Goal: Transaction & Acquisition: Purchase product/service

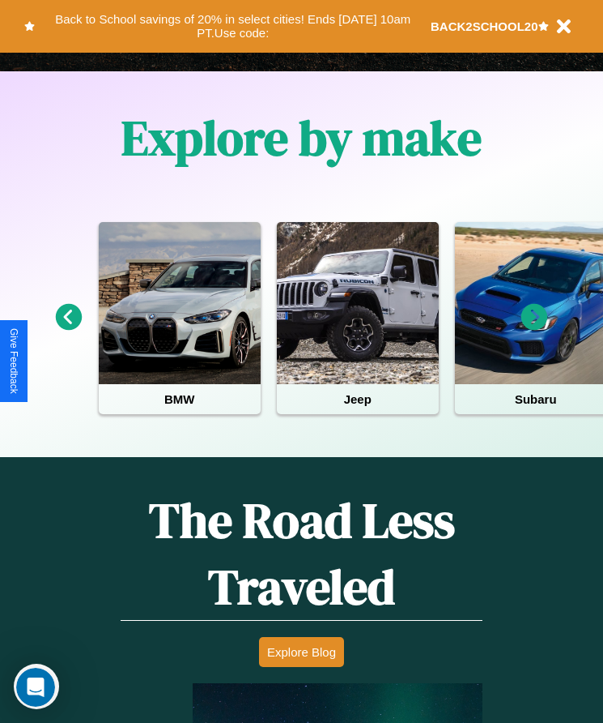
scroll to position [2112, 0]
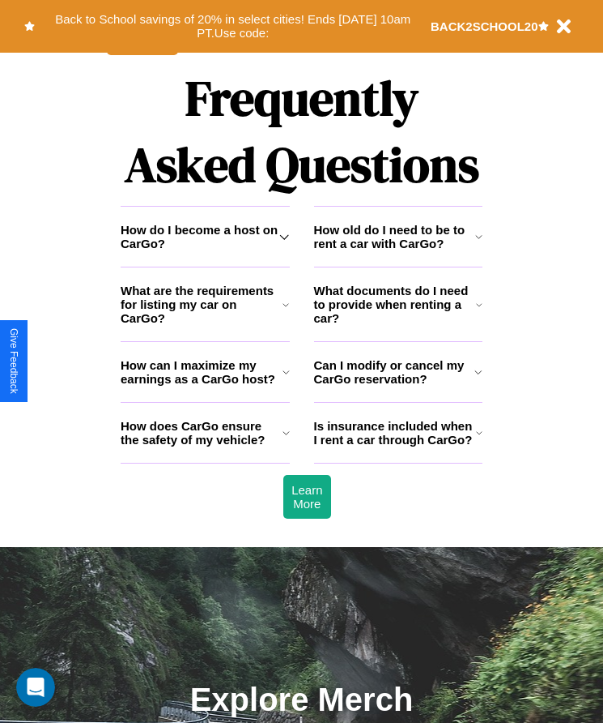
click at [398, 386] on h3 "Can I modify or cancel my CarGo reservation?" at bounding box center [394, 372] width 161 height 28
click at [284, 243] on icon at bounding box center [284, 236] width 10 height 13
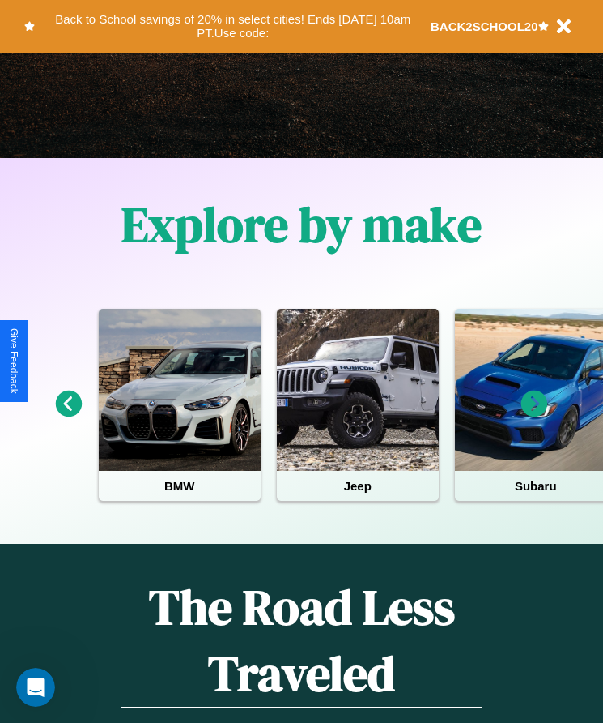
scroll to position [271, 0]
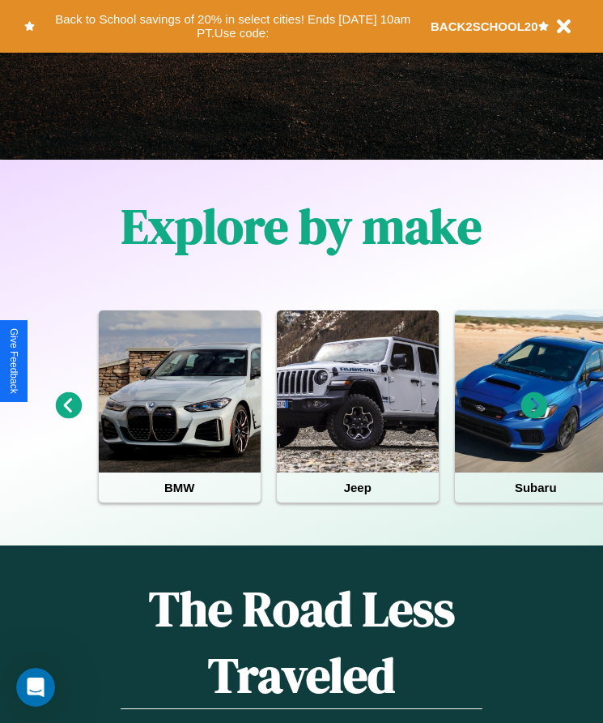
click at [535, 416] on icon at bounding box center [535, 405] width 27 height 27
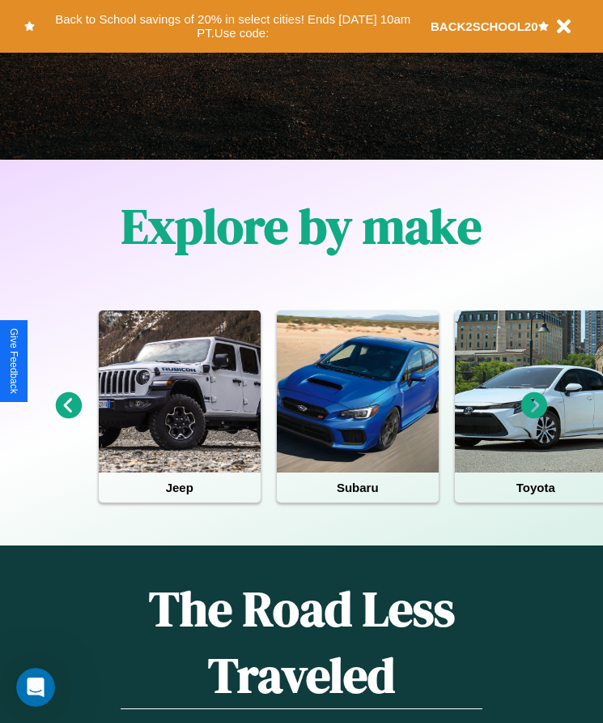
click at [535, 416] on icon at bounding box center [535, 405] width 27 height 27
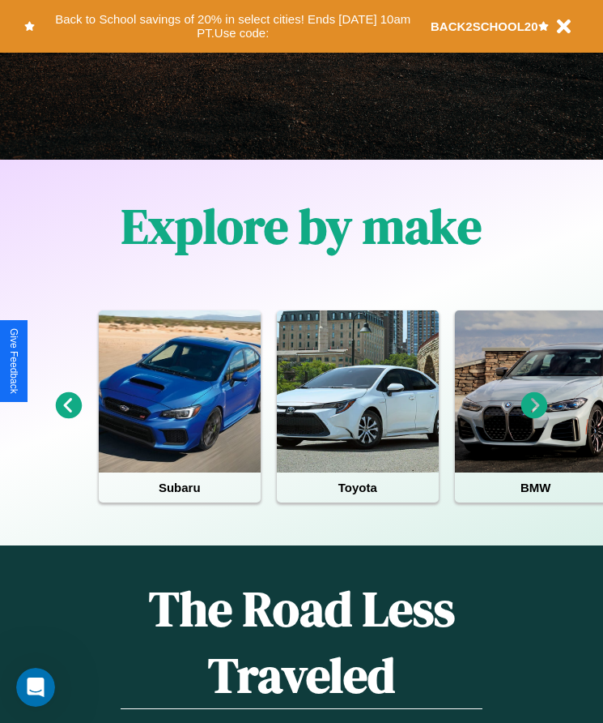
click at [535, 416] on icon at bounding box center [535, 405] width 27 height 27
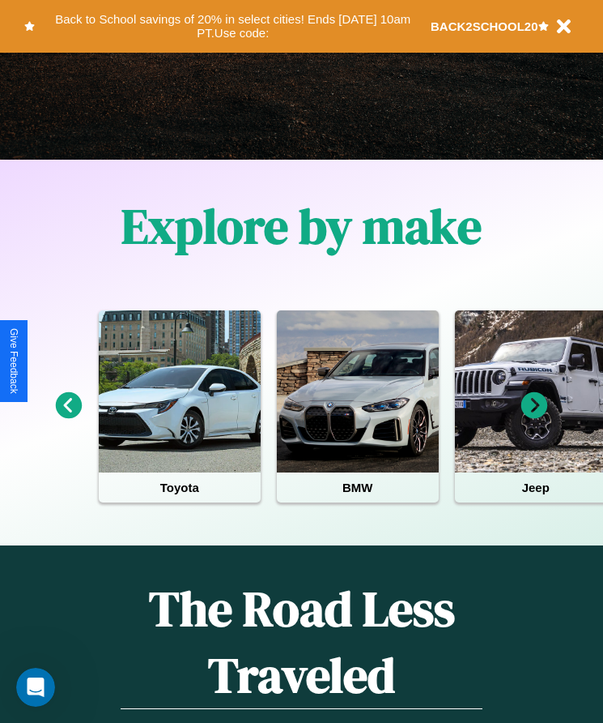
click at [68, 416] on icon at bounding box center [69, 405] width 27 height 27
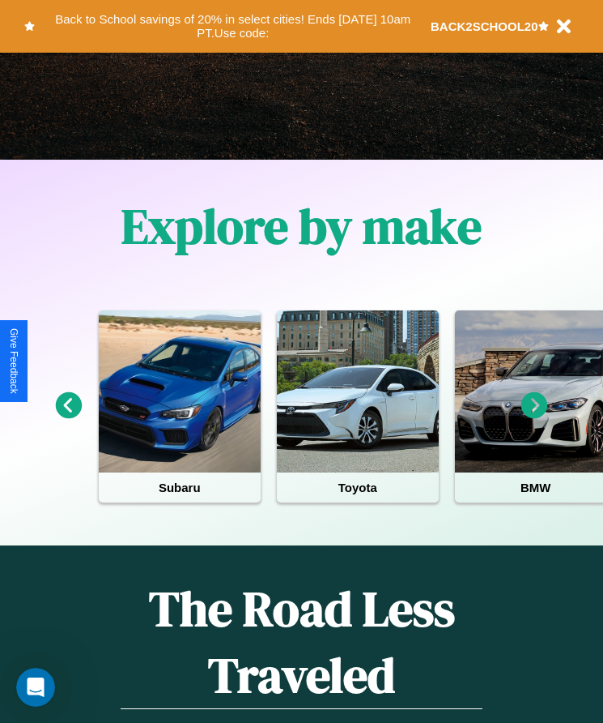
click at [68, 416] on icon at bounding box center [69, 405] width 27 height 27
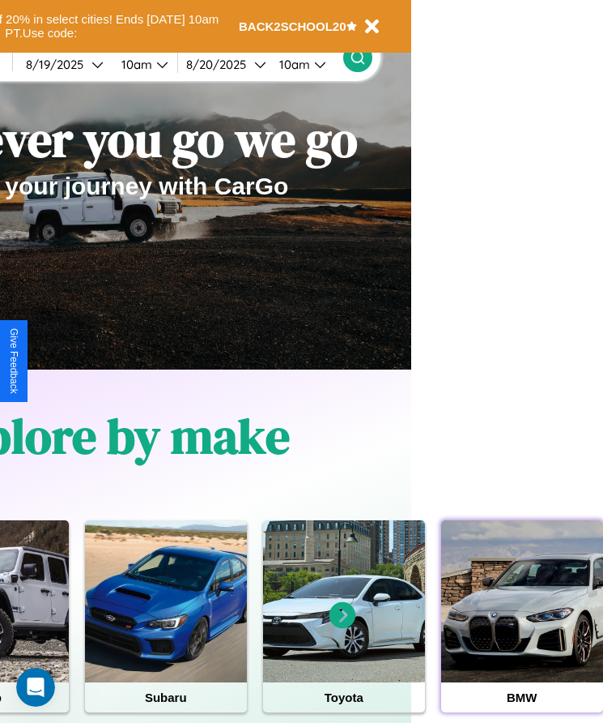
click at [522, 626] on div at bounding box center [522, 601] width 162 height 162
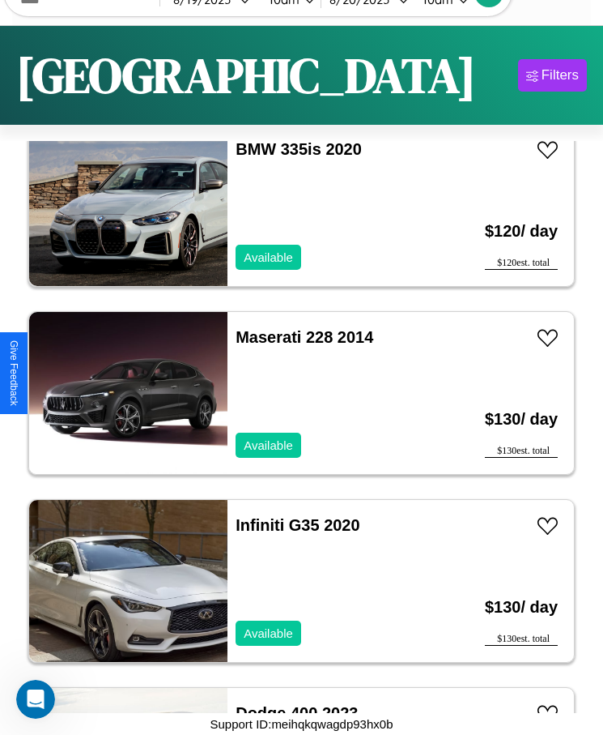
scroll to position [2079, 0]
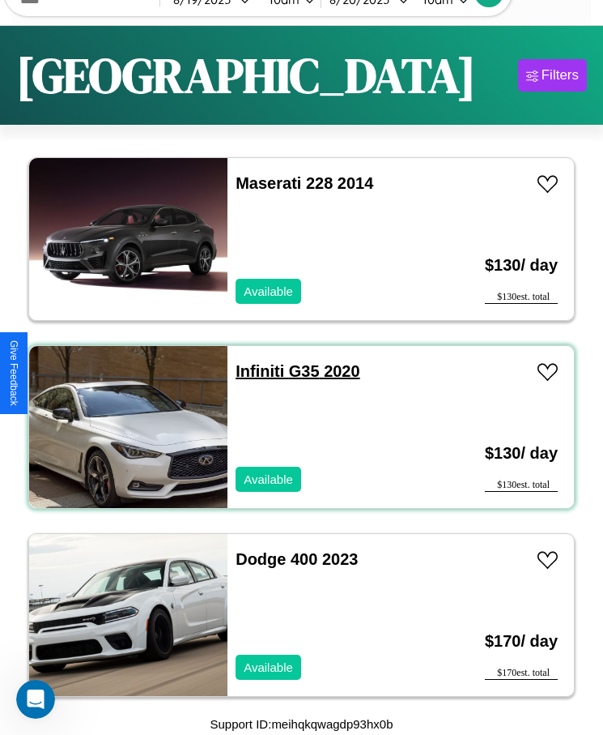
click at [255, 371] on link "Infiniti G35 2020" at bounding box center [298, 371] width 124 height 18
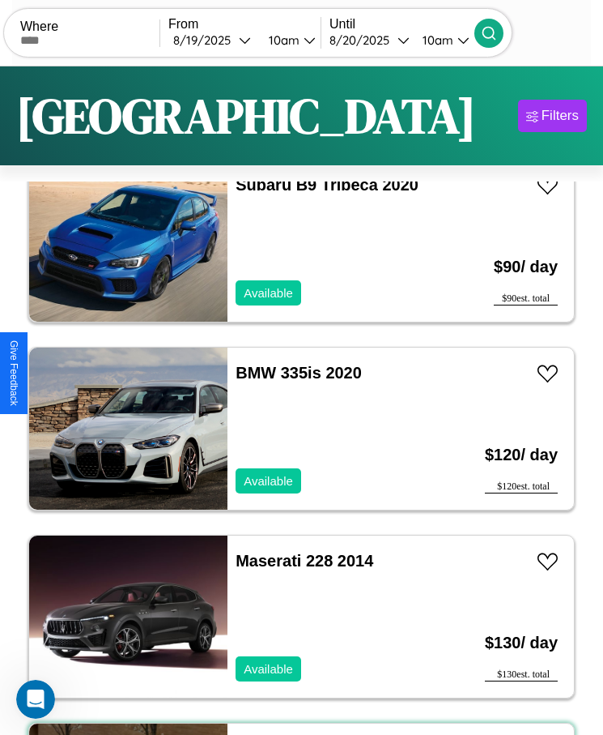
scroll to position [0, 0]
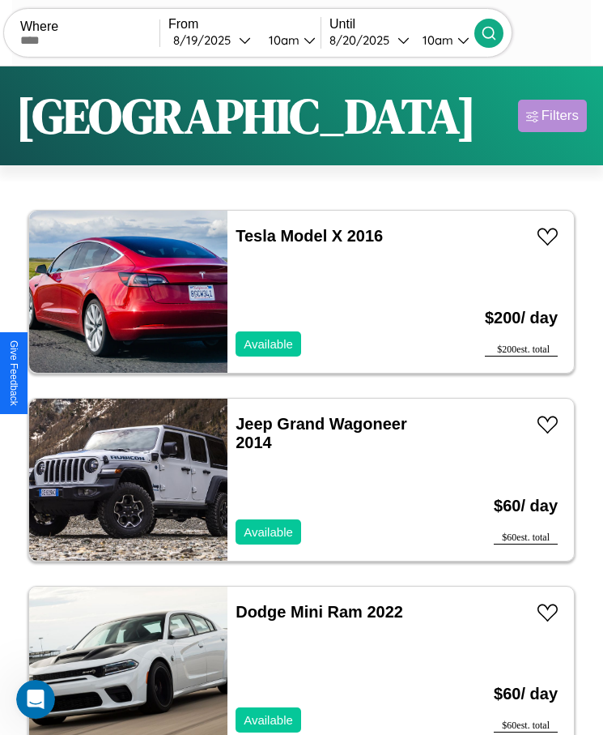
click at [552, 116] on div "Filters" at bounding box center [560, 116] width 37 height 16
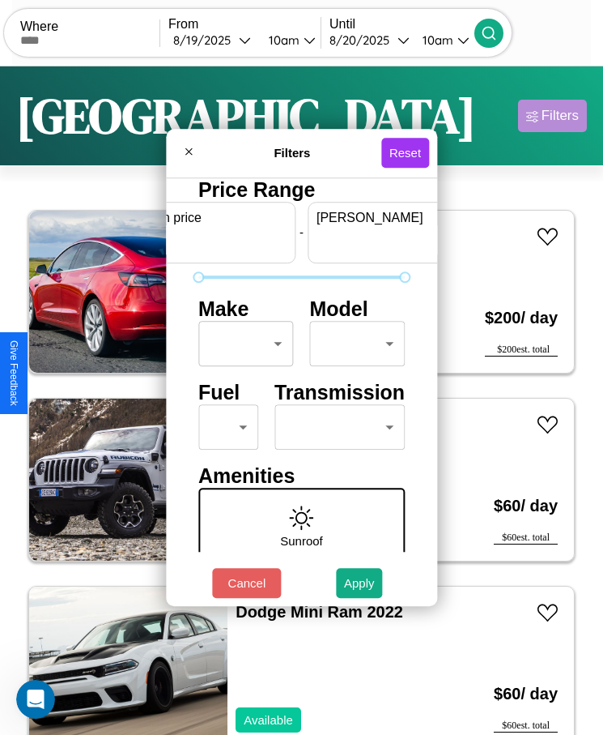
scroll to position [0, 60]
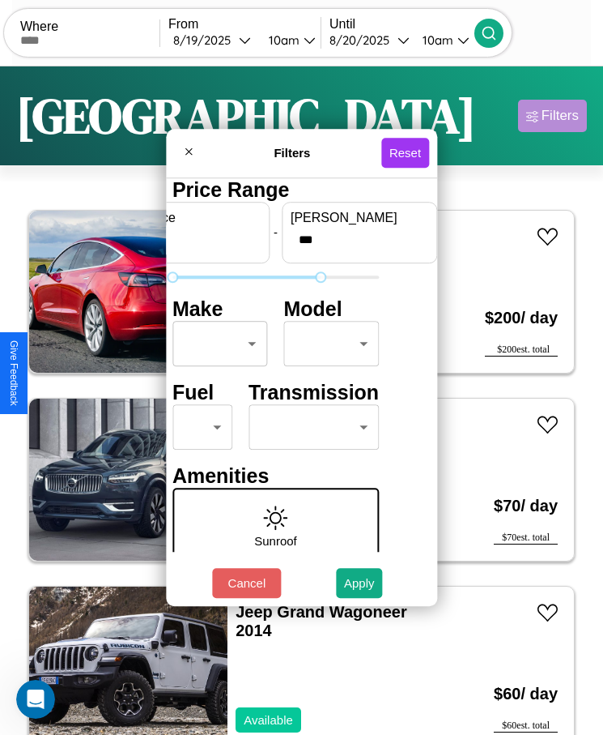
type input "***"
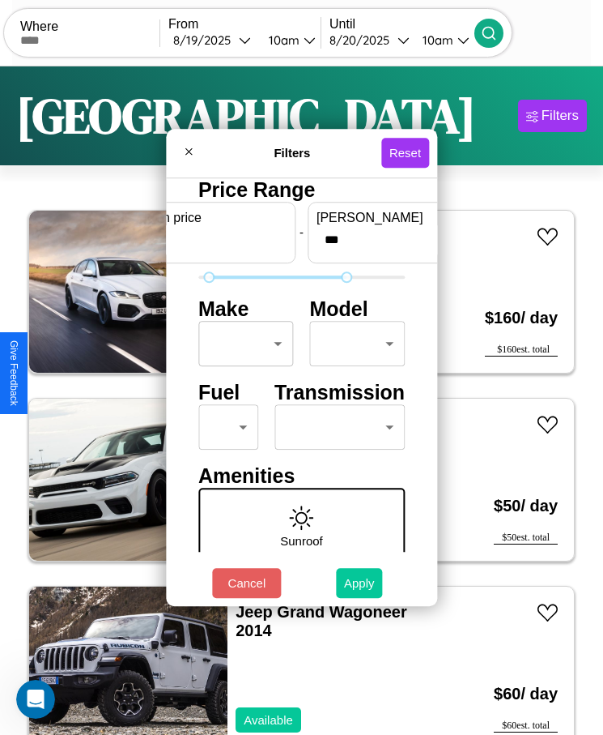
type input "**"
click at [360, 582] on button "Apply" at bounding box center [359, 583] width 47 height 30
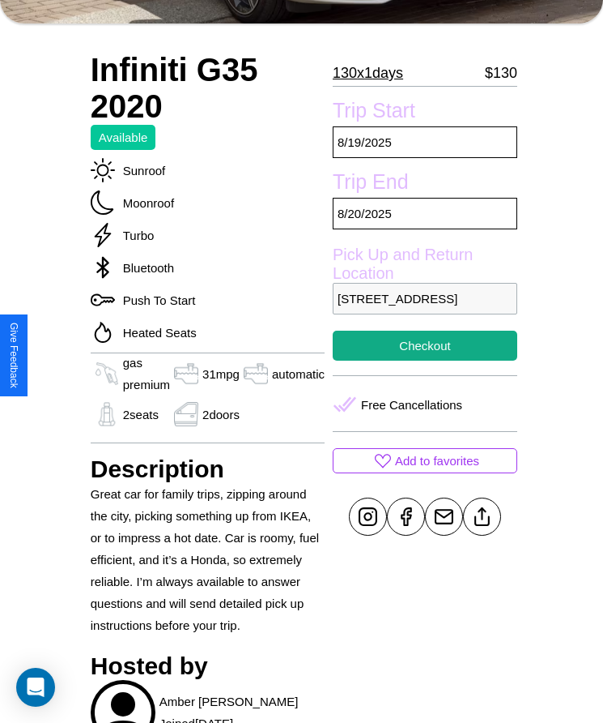
scroll to position [559, 0]
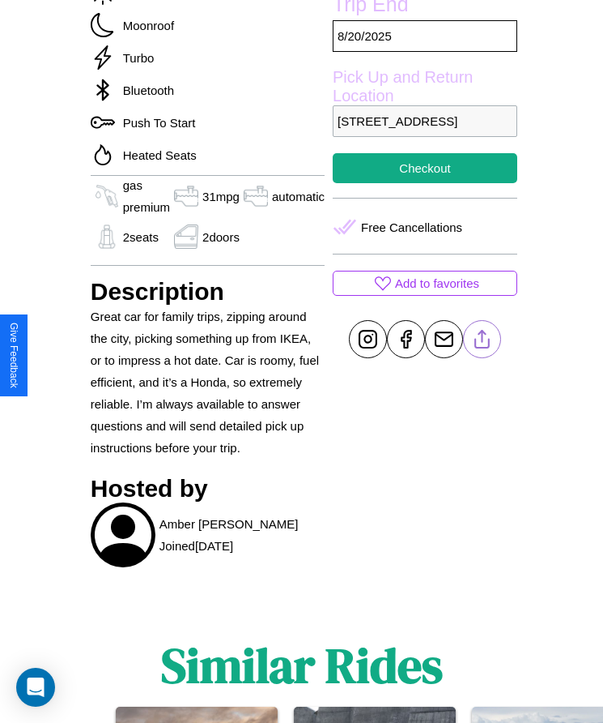
click at [483, 343] on line at bounding box center [483, 336] width 0 height 11
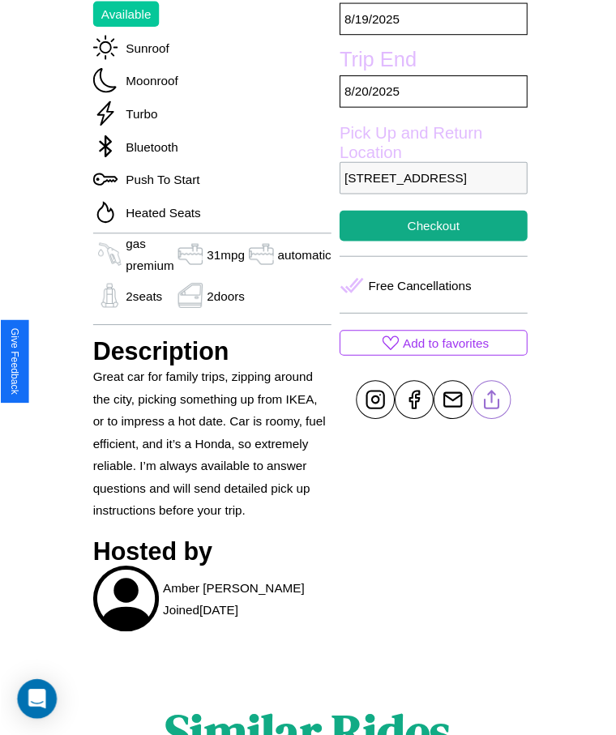
scroll to position [503, 0]
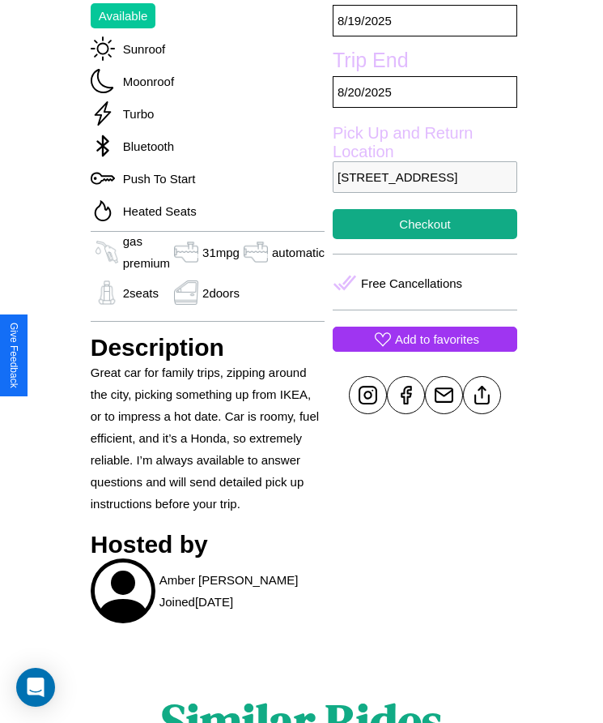
click at [418, 350] on p "Add to favorites" at bounding box center [437, 339] width 84 height 22
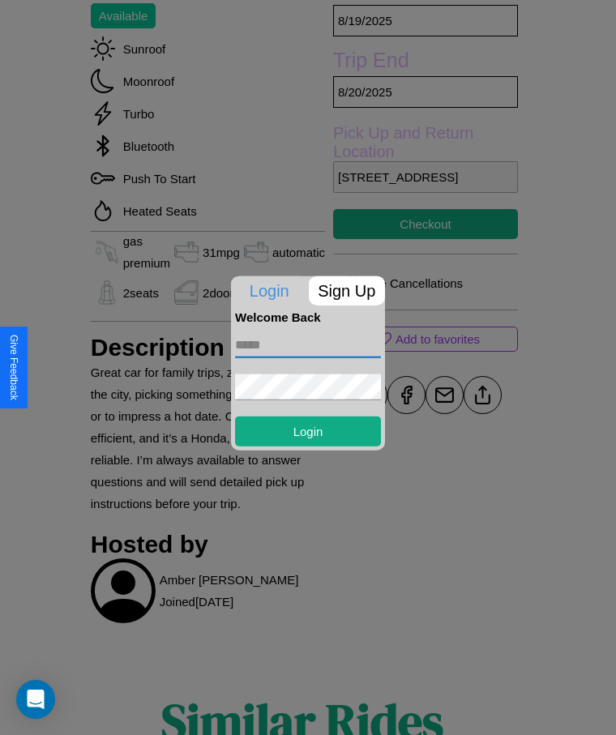
click at [308, 344] on input "text" at bounding box center [308, 344] width 146 height 26
type input "**********"
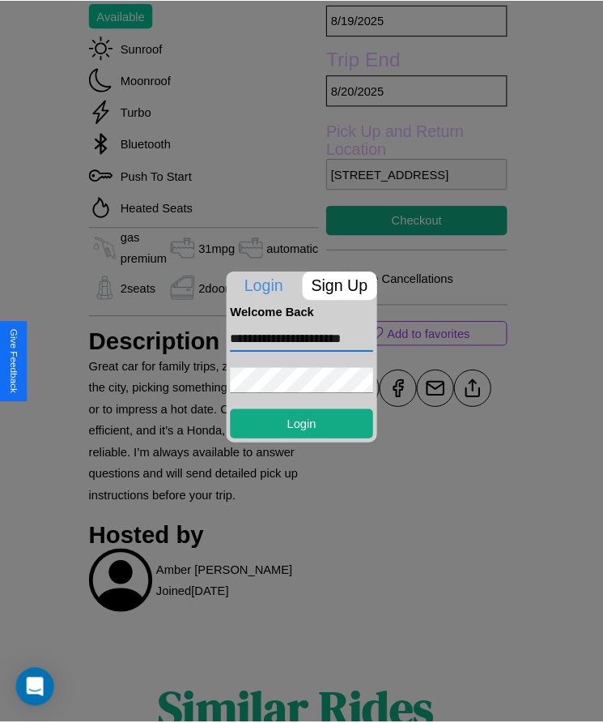
scroll to position [0, 0]
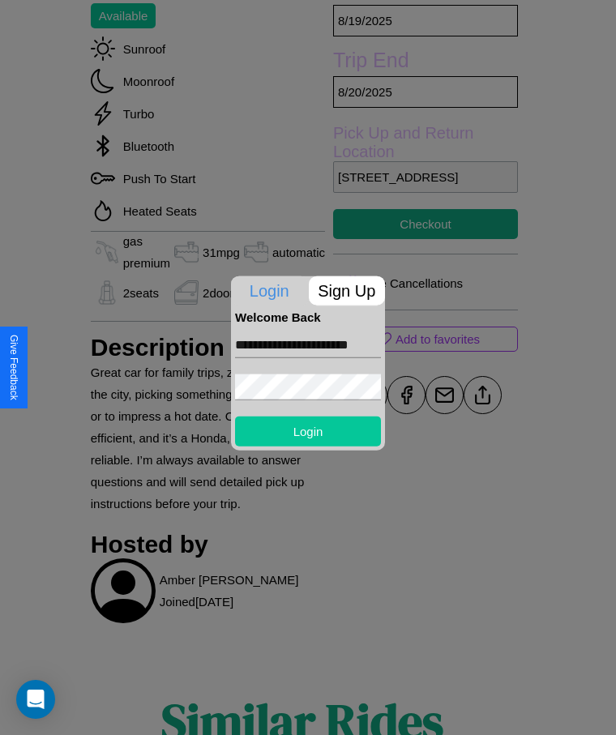
click at [308, 430] on button "Login" at bounding box center [308, 431] width 146 height 30
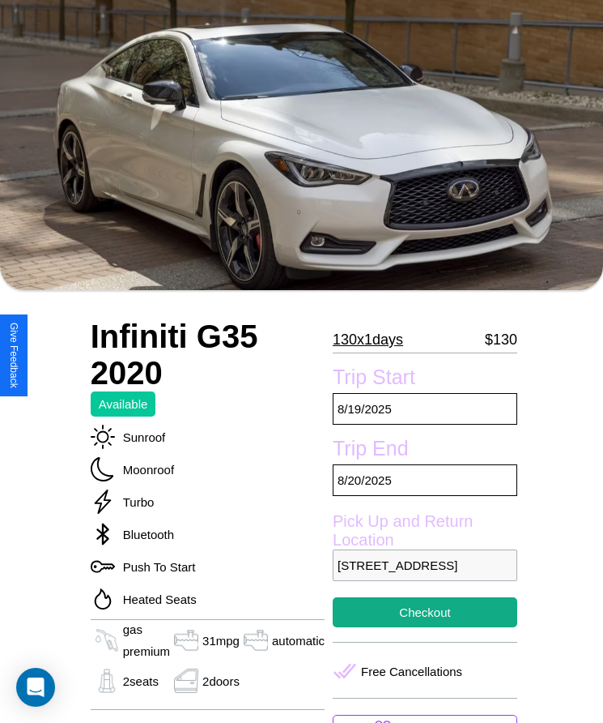
scroll to position [109, 0]
